Goal: Task Accomplishment & Management: Complete application form

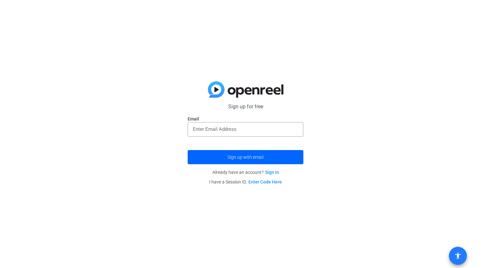
click at [458, 257] on mat-icon "accessibility" at bounding box center [458, 256] width 8 height 8
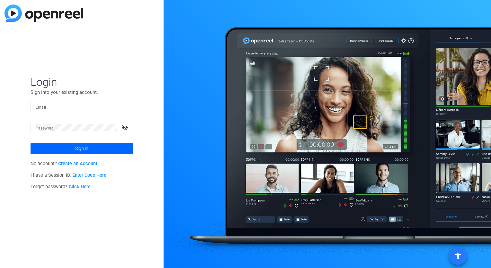
click at [462, 256] on span at bounding box center [457, 255] width 15 height 15
drag, startPoint x: 373, startPoint y: 59, endPoint x: 280, endPoint y: 61, distance: 93.3
click at [280, 61] on div at bounding box center [328, 134] width 328 height 268
